Goal: Task Accomplishment & Management: Complete application form

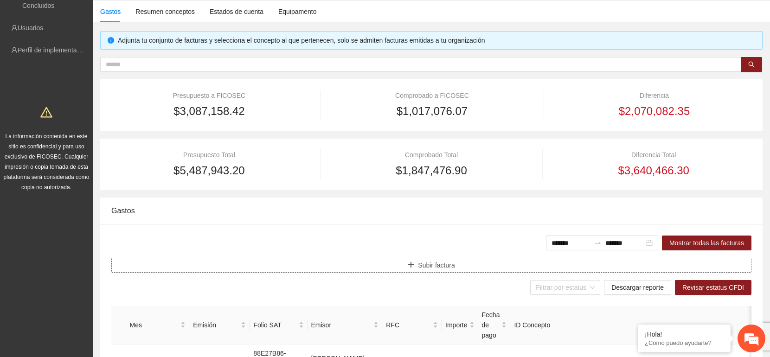
click at [433, 268] on span "Subir factura" at bounding box center [436, 265] width 37 height 10
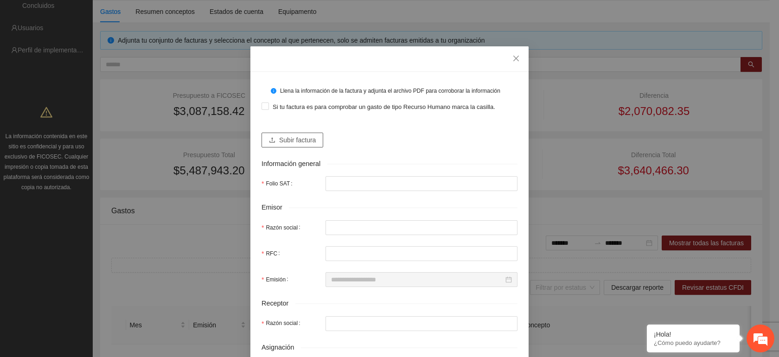
click at [313, 141] on button "Subir factura" at bounding box center [293, 140] width 62 height 15
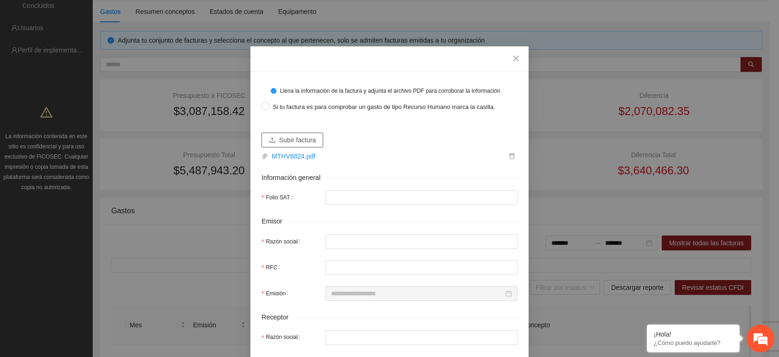
click at [296, 139] on span "Subir factura" at bounding box center [297, 140] width 37 height 10
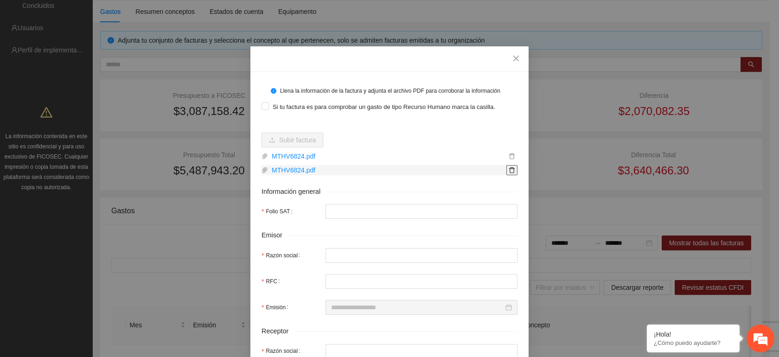
click at [510, 170] on icon "delete" at bounding box center [512, 170] width 6 height 6
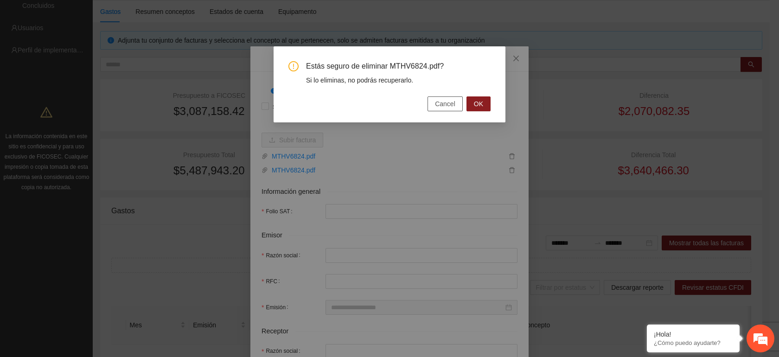
click at [453, 106] on span "Cancel" at bounding box center [445, 104] width 20 height 10
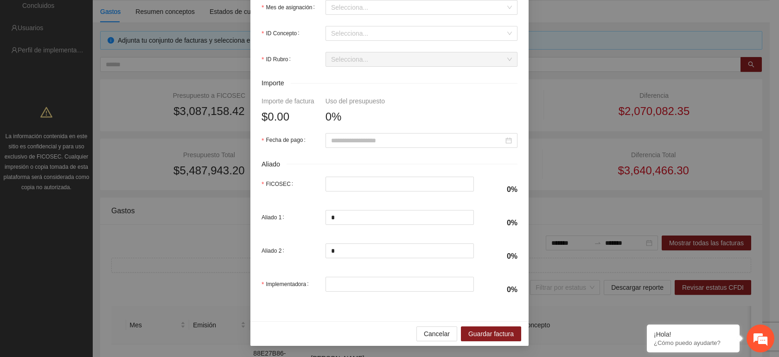
scroll to position [391, 0]
drag, startPoint x: 481, startPoint y: 330, endPoint x: 436, endPoint y: 334, distance: 44.7
click at [436, 334] on div "Cancelar Guardar factura" at bounding box center [390, 333] width 278 height 25
click at [436, 334] on span "Cancelar" at bounding box center [437, 334] width 26 height 10
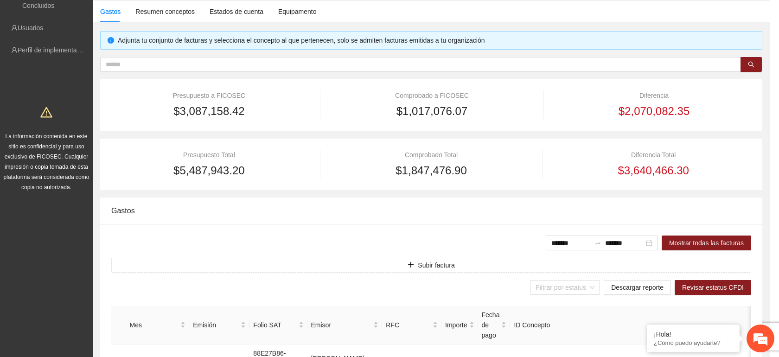
scroll to position [316, 0]
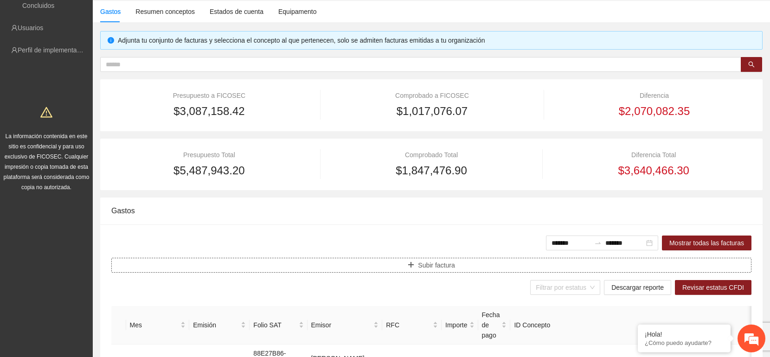
click at [437, 264] on span "Subir factura" at bounding box center [436, 265] width 37 height 10
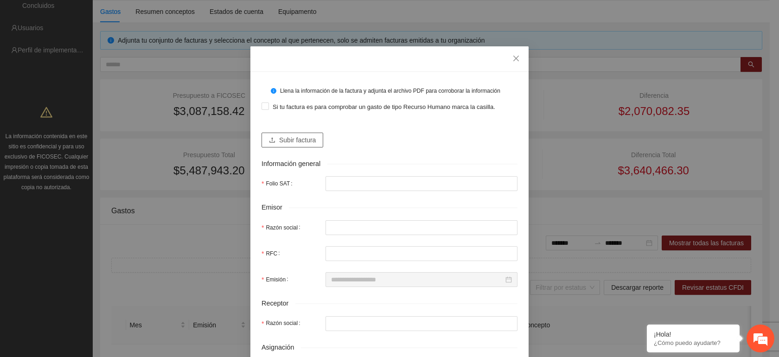
click at [283, 142] on span "Subir factura" at bounding box center [297, 140] width 37 height 10
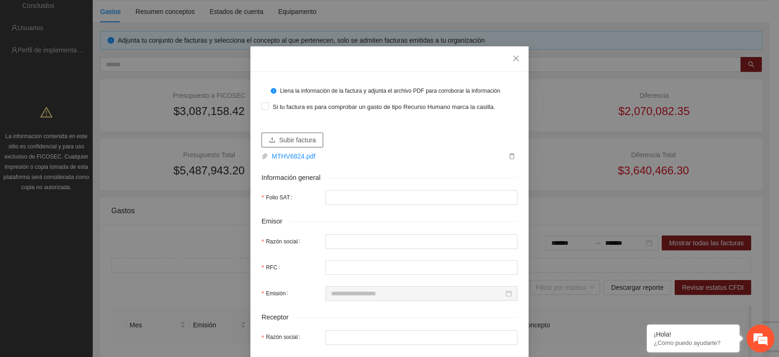
click at [304, 142] on span "Subir factura" at bounding box center [297, 140] width 37 height 10
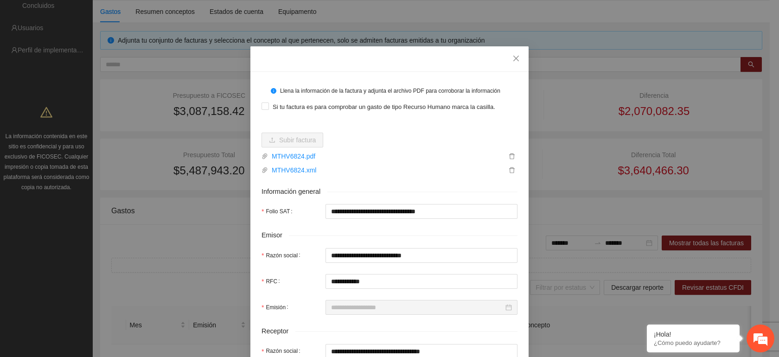
type input "**********"
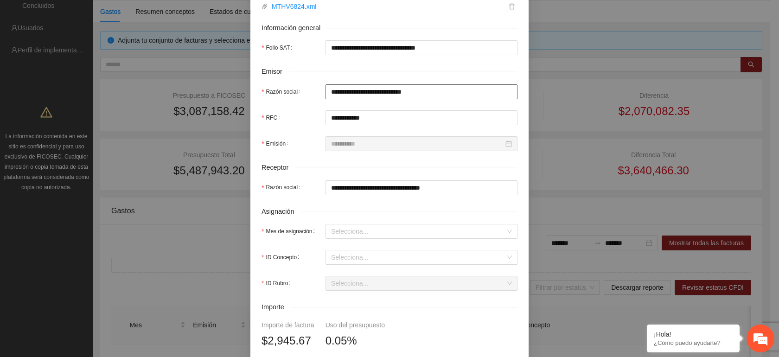
scroll to position [186, 0]
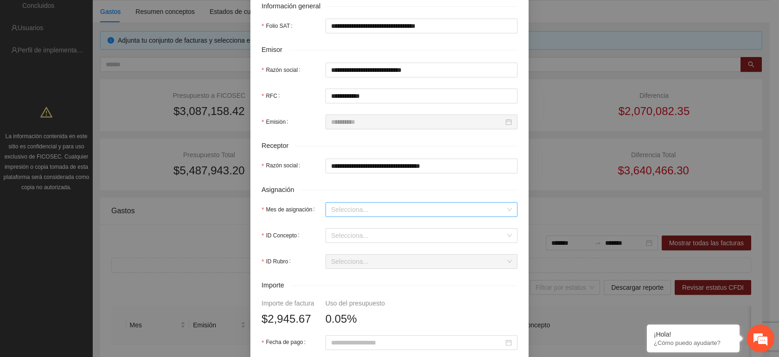
click at [342, 215] on input "Mes de asignación" at bounding box center [418, 210] width 174 height 14
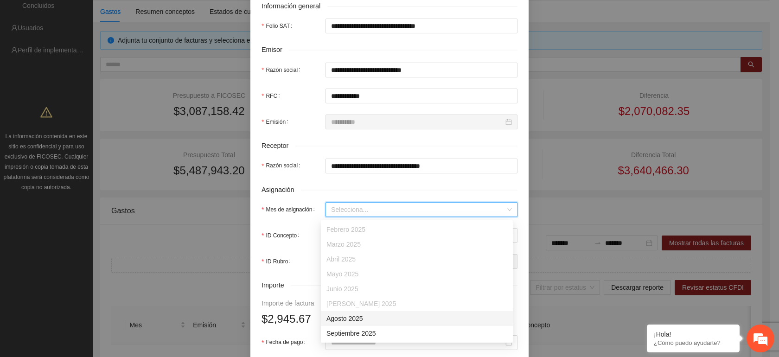
click at [347, 318] on div "Agosto 2025" at bounding box center [417, 319] width 181 height 10
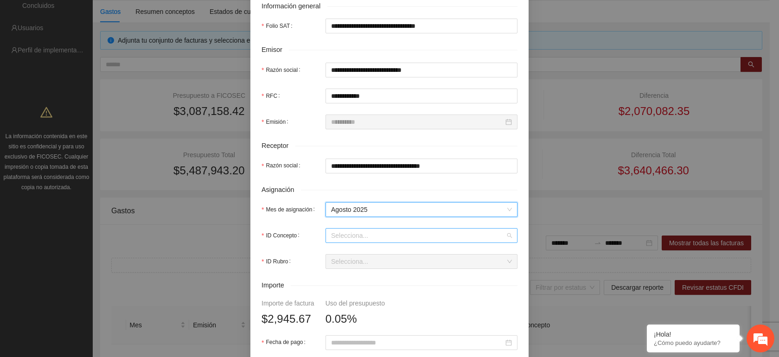
click at [350, 238] on input "ID Concepto" at bounding box center [418, 236] width 174 height 14
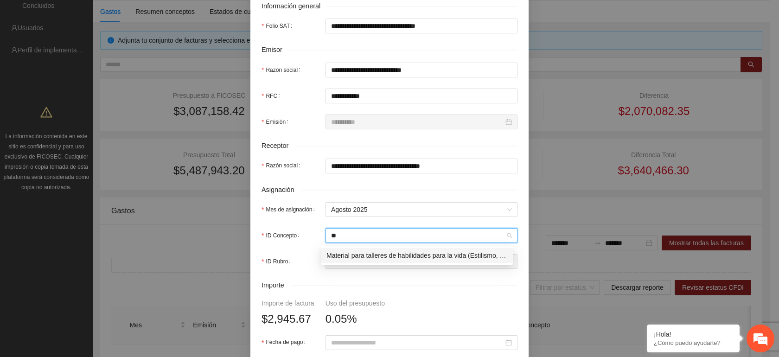
type input "***"
click at [350, 257] on div "Material para talleres de habilidades para la vida (Estilismo, uñas, reparacion…" at bounding box center [417, 256] width 181 height 10
type input "********"
type input "*"
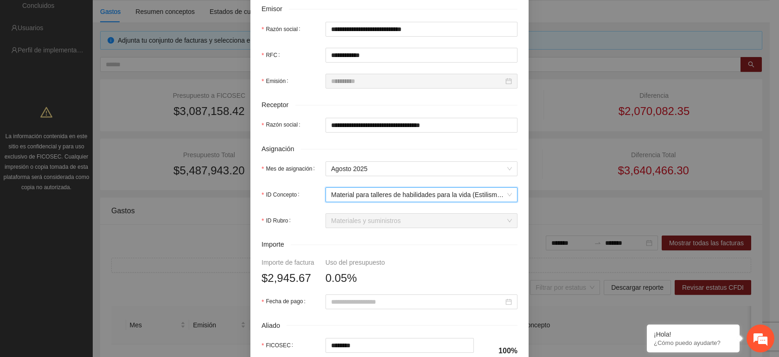
scroll to position [247, 0]
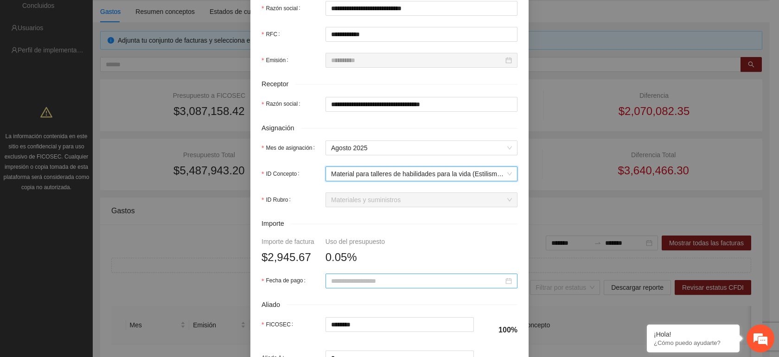
click at [365, 283] on input "Fecha de pago" at bounding box center [417, 281] width 173 height 10
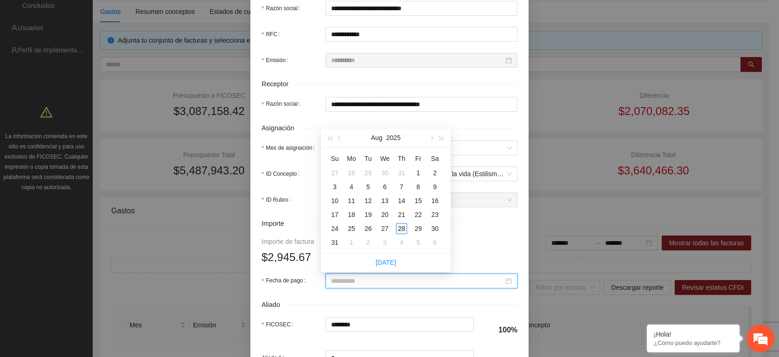
type input "**********"
click at [401, 232] on div "28" at bounding box center [401, 228] width 11 height 11
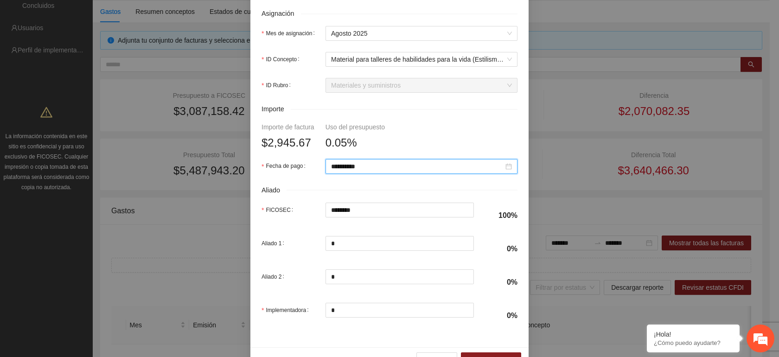
scroll to position [391, 0]
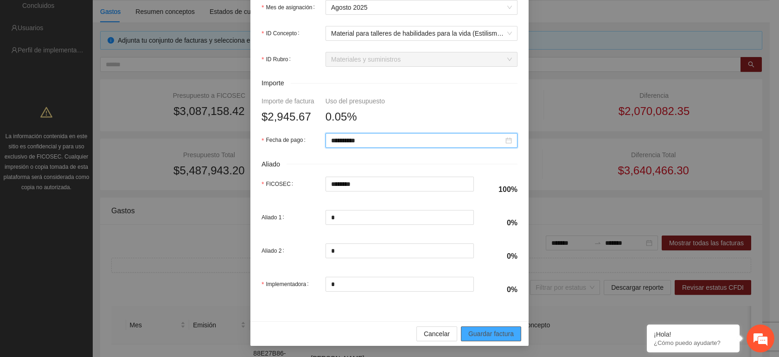
click at [478, 338] on span "Guardar factura" at bounding box center [491, 334] width 45 height 10
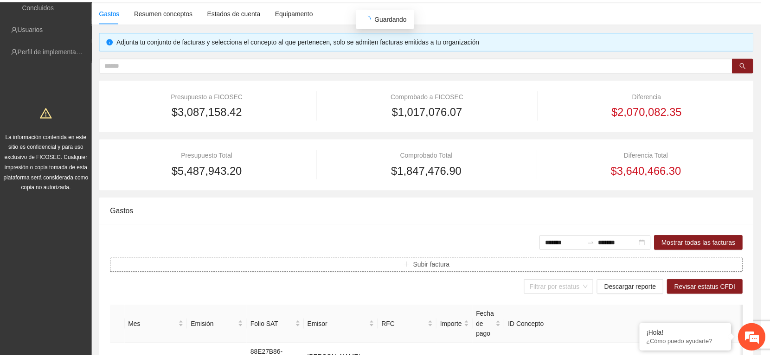
scroll to position [0, 0]
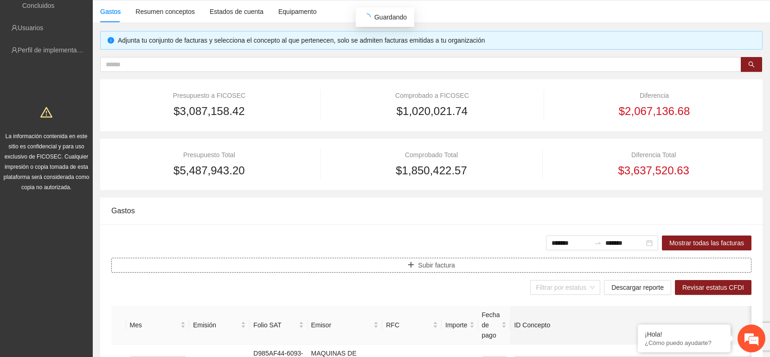
type input "**********"
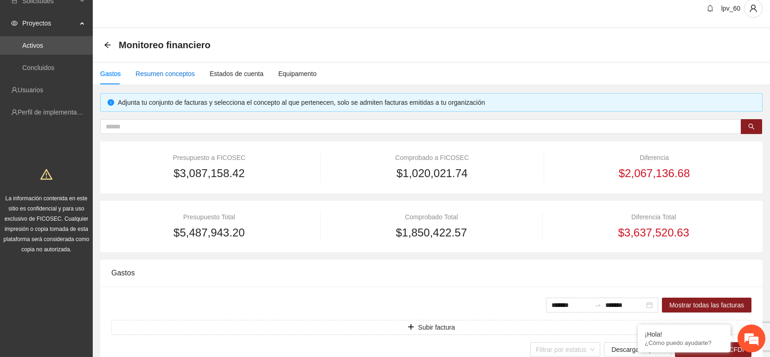
click at [183, 73] on div "Resumen conceptos" at bounding box center [164, 74] width 59 height 10
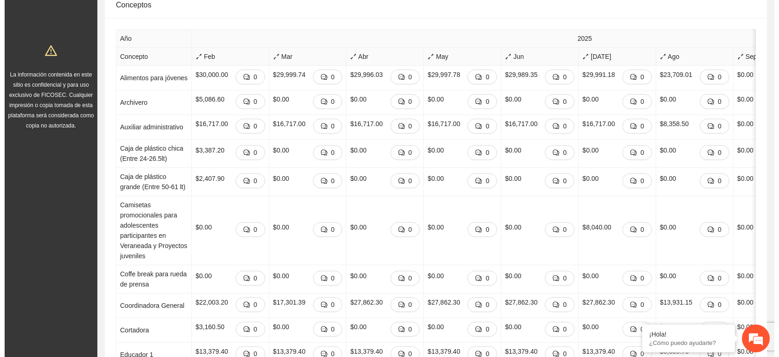
scroll to position [0, 0]
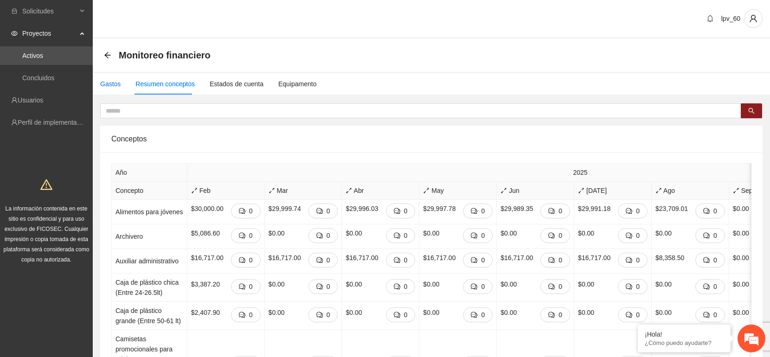
click at [113, 82] on div "Gastos" at bounding box center [110, 84] width 20 height 10
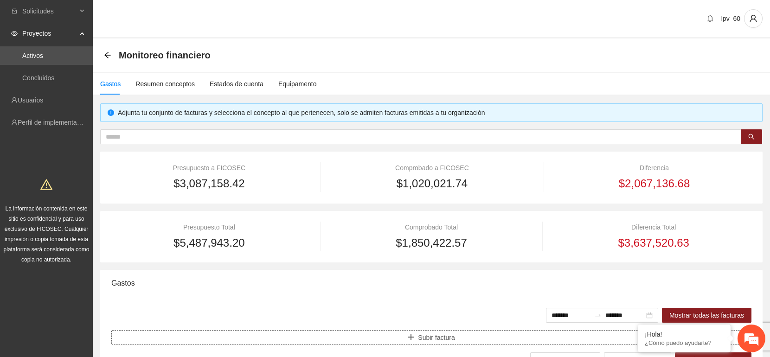
click at [429, 339] on span "Subir factura" at bounding box center [436, 338] width 37 height 10
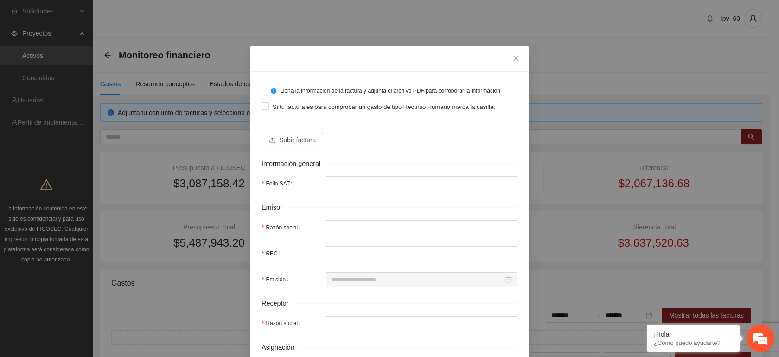
click at [310, 140] on span "Subir factura" at bounding box center [297, 140] width 37 height 10
click at [296, 144] on span "Subir factura" at bounding box center [297, 140] width 37 height 10
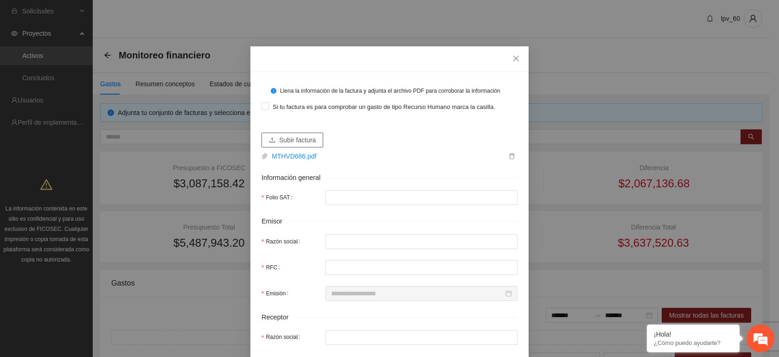
click at [307, 139] on span "Subir factura" at bounding box center [297, 140] width 37 height 10
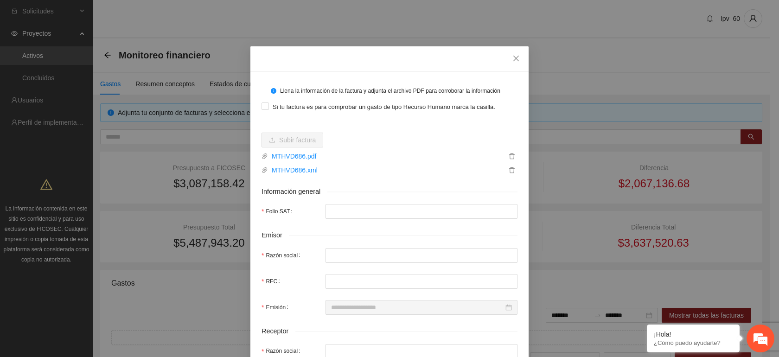
type input "**********"
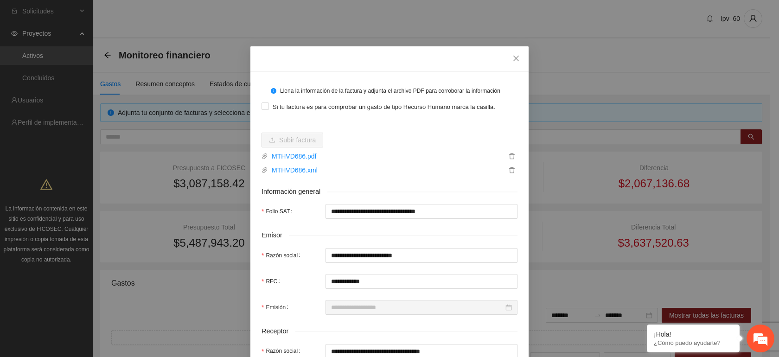
type input "**********"
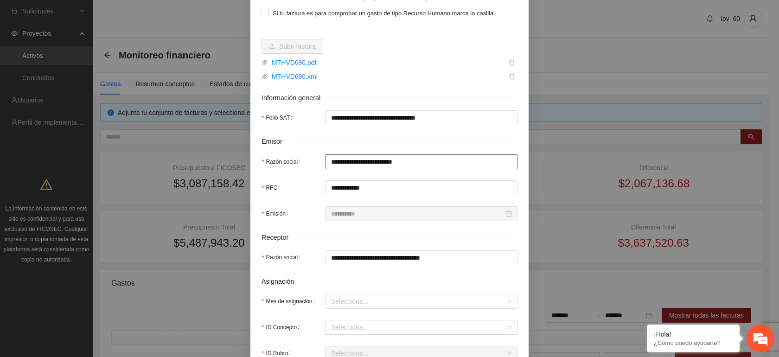
scroll to position [123, 0]
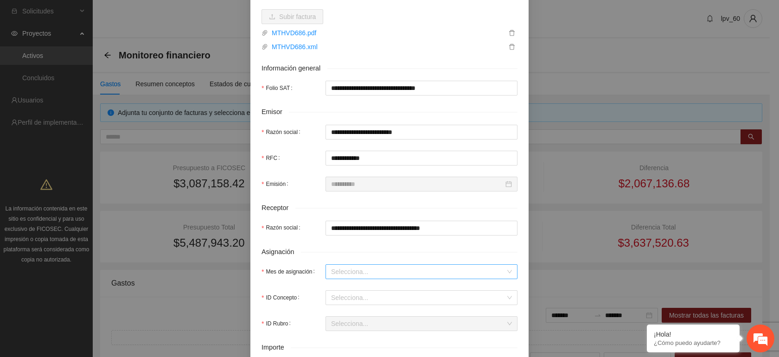
click at [334, 273] on input "Mes de asignación" at bounding box center [418, 272] width 174 height 14
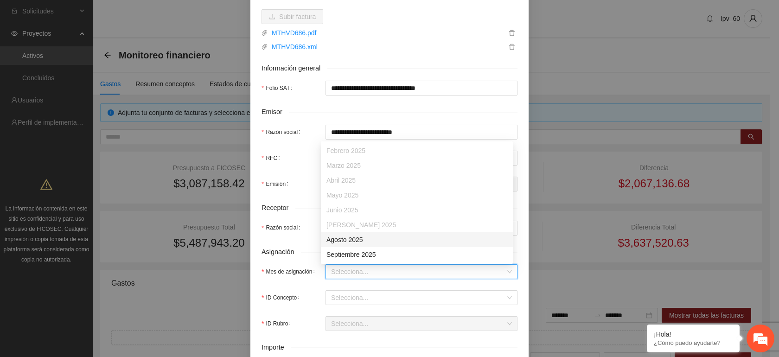
click at [341, 240] on div "Agosto 2025" at bounding box center [417, 240] width 181 height 10
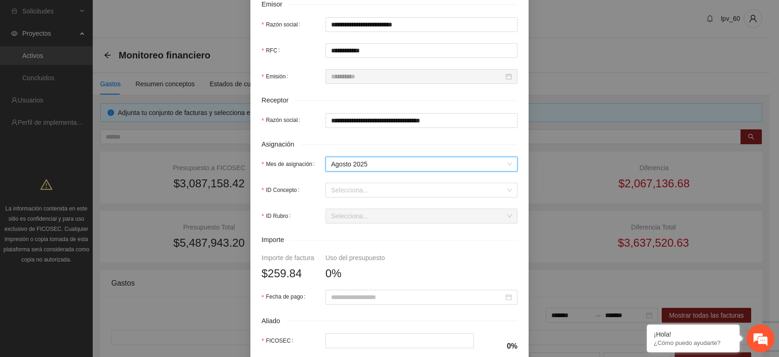
scroll to position [247, 0]
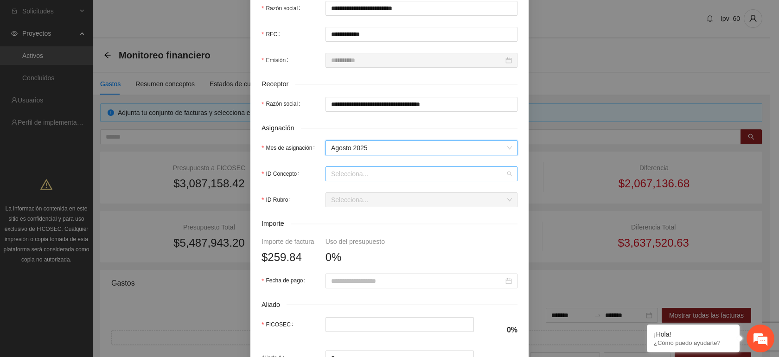
click at [347, 178] on input "ID Concepto" at bounding box center [418, 174] width 174 height 14
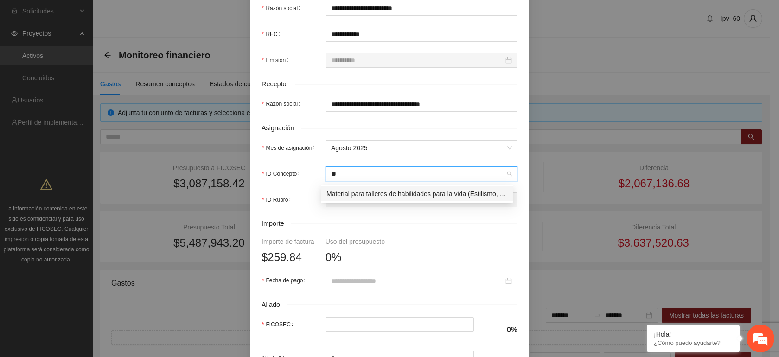
type input "***"
click at [344, 193] on div "Material para talleres de habilidades para la vida (Estilismo, uñas, reparacion…" at bounding box center [417, 194] width 181 height 10
type input "******"
type input "*"
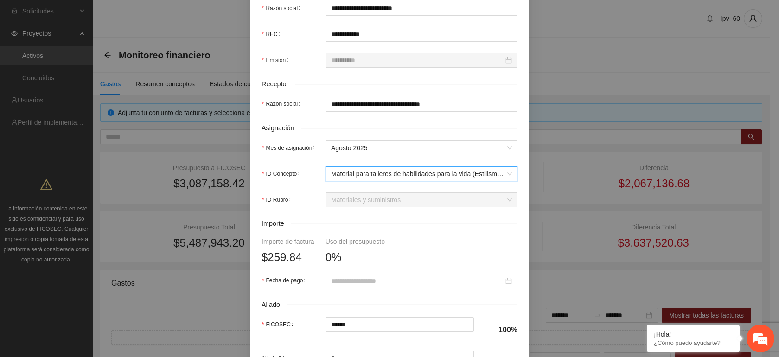
click at [372, 283] on input "Fecha de pago" at bounding box center [417, 281] width 173 height 10
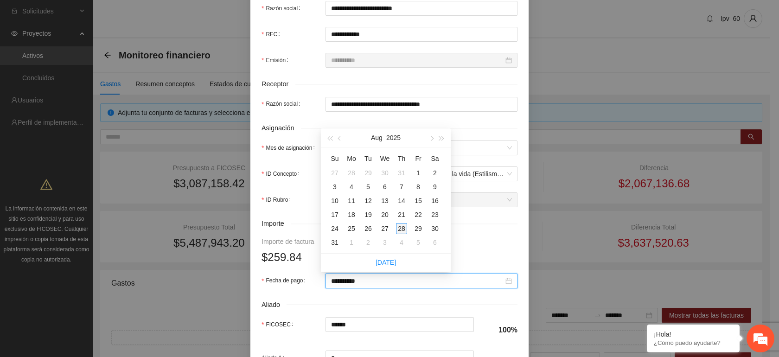
type input "**********"
click at [402, 229] on div "28" at bounding box center [401, 228] width 11 height 11
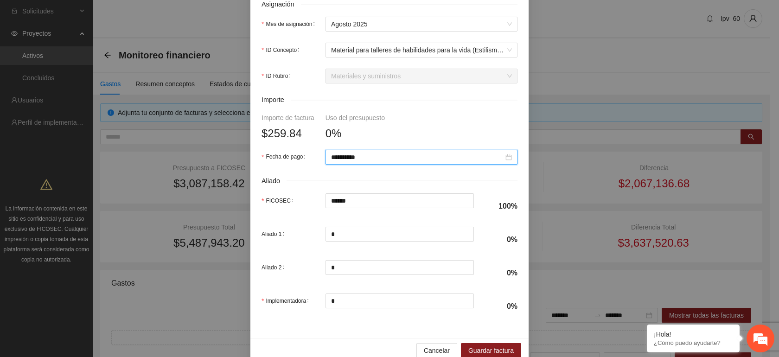
scroll to position [391, 0]
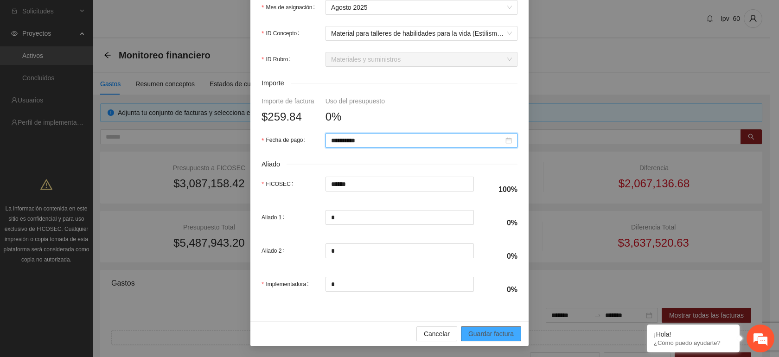
click at [485, 335] on span "Guardar factura" at bounding box center [491, 334] width 45 height 10
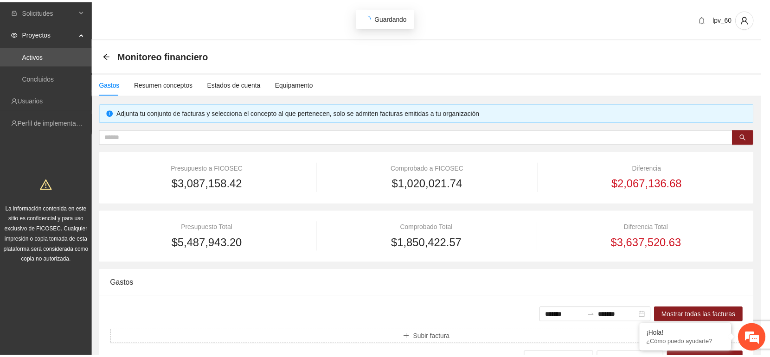
scroll to position [0, 0]
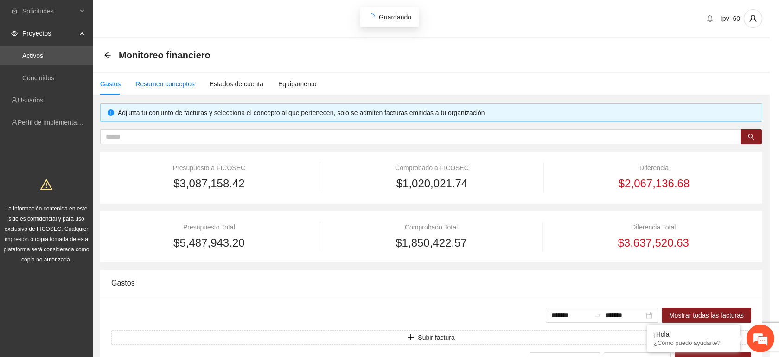
click at [171, 83] on div "Resumen conceptos" at bounding box center [164, 84] width 59 height 10
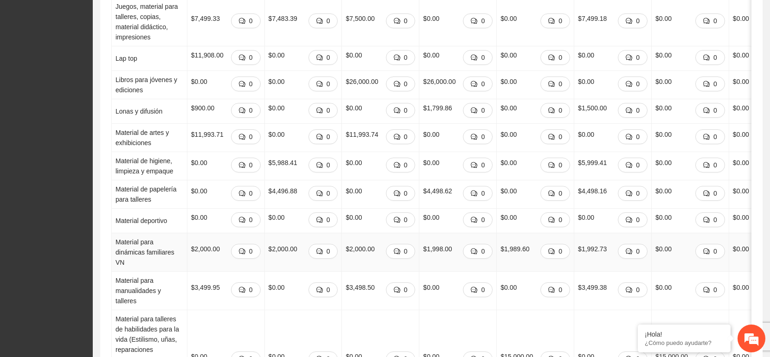
scroll to position [866, 0]
